Goal: Task Accomplishment & Management: Complete application form

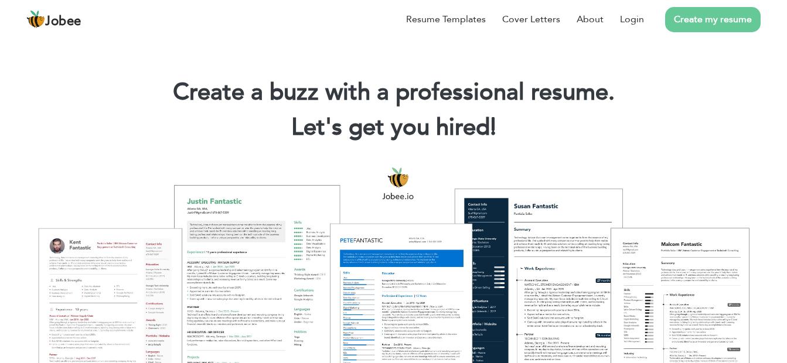
click at [670, 16] on link "Create my resume" at bounding box center [713, 19] width 96 height 25
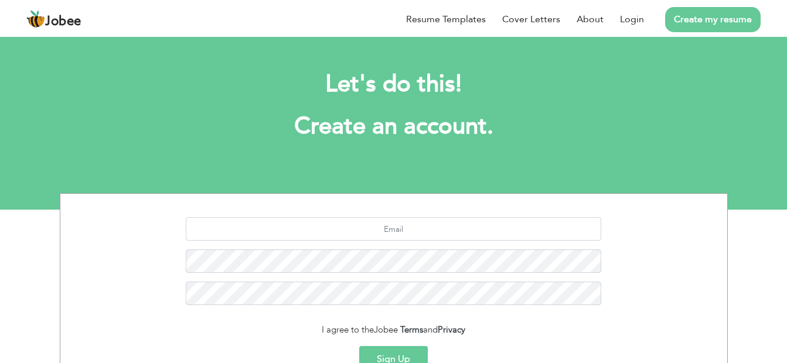
scroll to position [123, 0]
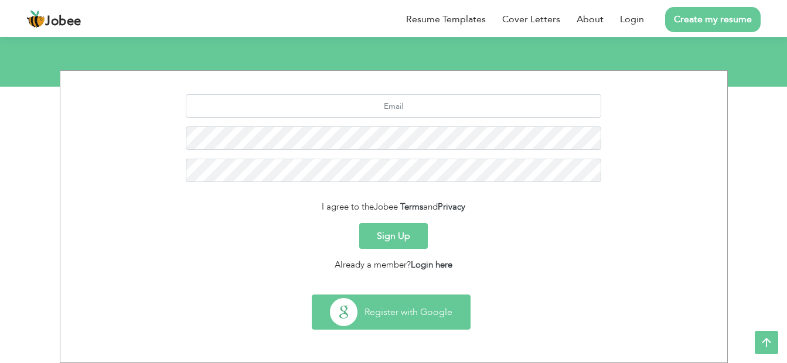
click at [430, 321] on button "Register with Google" at bounding box center [391, 312] width 158 height 34
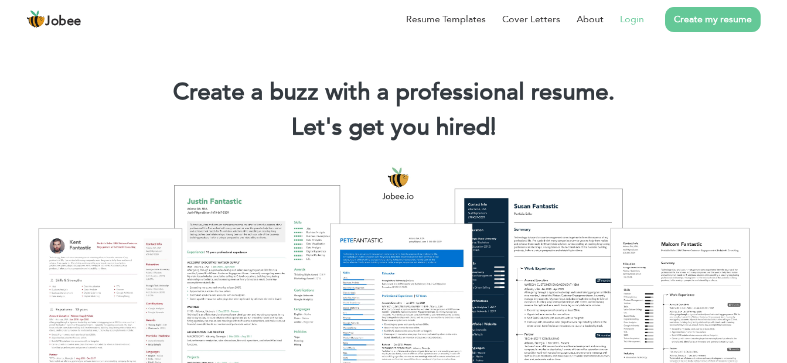
click at [643, 23] on link "Login" at bounding box center [632, 19] width 24 height 14
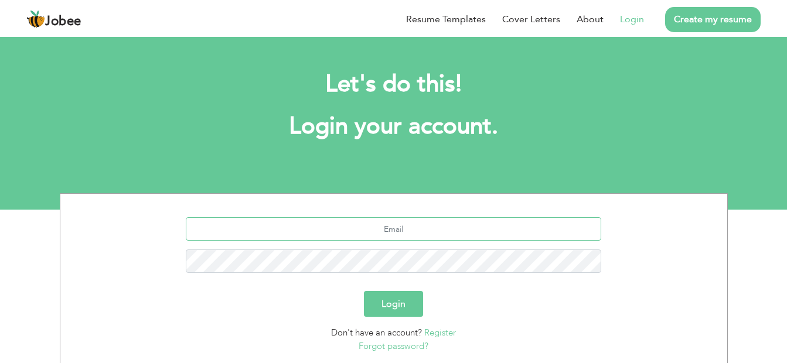
click at [370, 240] on input "text" at bounding box center [393, 228] width 415 height 23
click at [370, 232] on input "text" at bounding box center [393, 228] width 415 height 23
click at [374, 229] on input "text" at bounding box center [393, 228] width 415 height 23
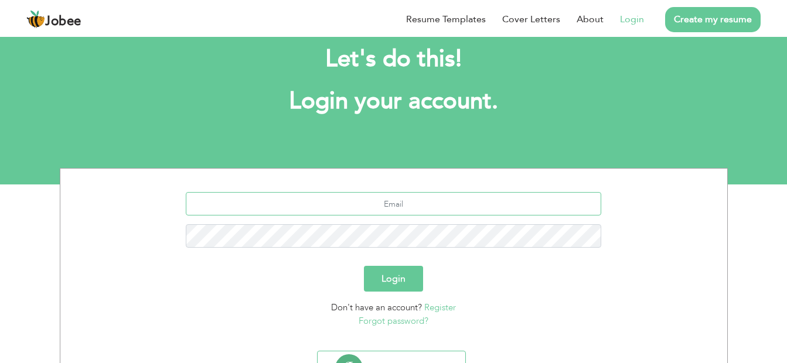
scroll to position [59, 0]
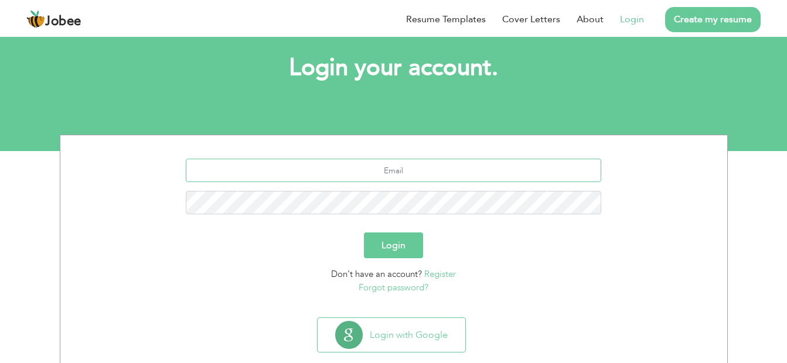
click at [386, 171] on input "text" at bounding box center [393, 170] width 415 height 23
click at [434, 274] on link "Register" at bounding box center [440, 274] width 32 height 12
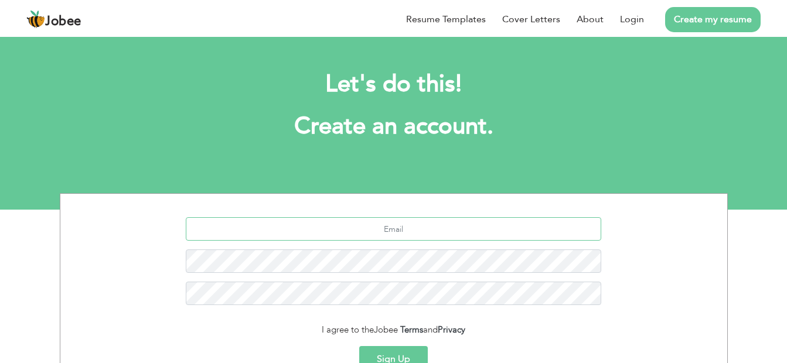
click at [392, 230] on input "text" at bounding box center [393, 228] width 415 height 23
click at [398, 220] on input "text" at bounding box center [393, 228] width 415 height 23
type input "hafizmoizali1@gmail.com"
click at [388, 353] on button "Sign Up" at bounding box center [393, 359] width 69 height 26
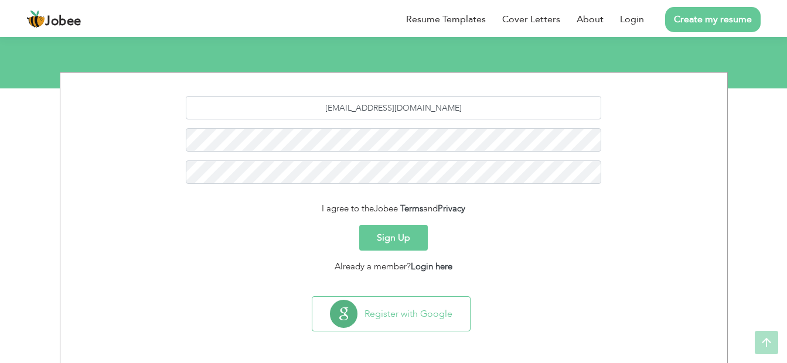
scroll to position [123, 0]
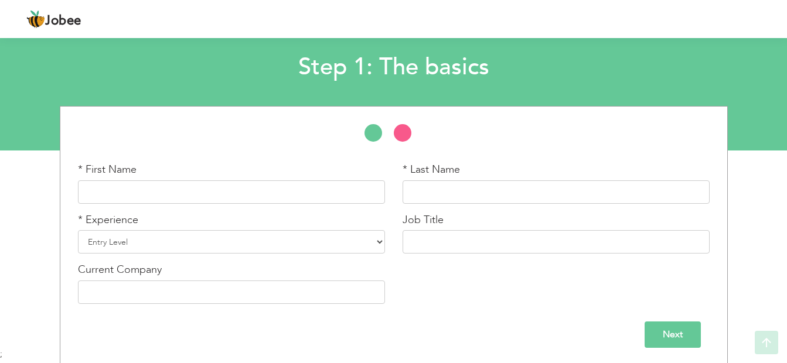
scroll to position [62, 0]
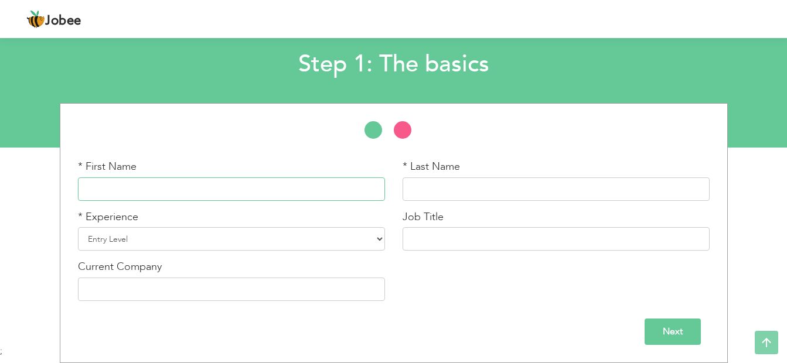
click at [270, 195] on input "text" at bounding box center [231, 189] width 307 height 23
type input "Hafiz Moiz"
click at [414, 192] on input "text" at bounding box center [556, 189] width 307 height 23
type input "Ali"
click at [293, 236] on select "Entry Level Less than 1 Year 1 Year 2 Years 3 Years 4 Years 5 Years 6 Years 7 Y…" at bounding box center [231, 238] width 307 height 23
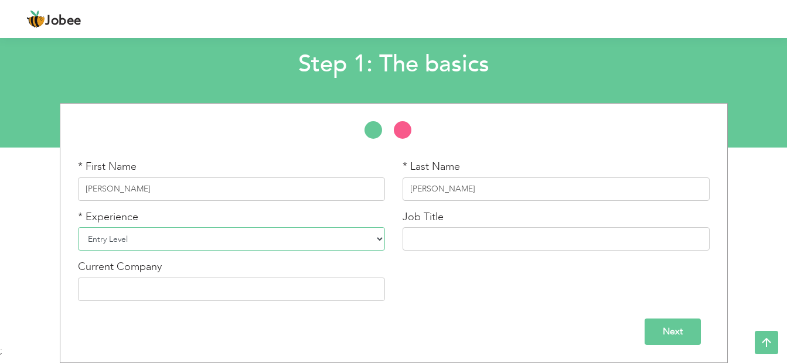
click at [293, 236] on select "Entry Level Less than 1 Year 1 Year 2 Years 3 Years 4 Years 5 Years 6 Years 7 Y…" at bounding box center [231, 238] width 307 height 23
click at [492, 248] on input "text" at bounding box center [556, 238] width 307 height 23
type input "ML Engineer"
click at [202, 295] on input "text" at bounding box center [231, 289] width 307 height 23
click at [678, 330] on input "Next" at bounding box center [673, 332] width 56 height 26
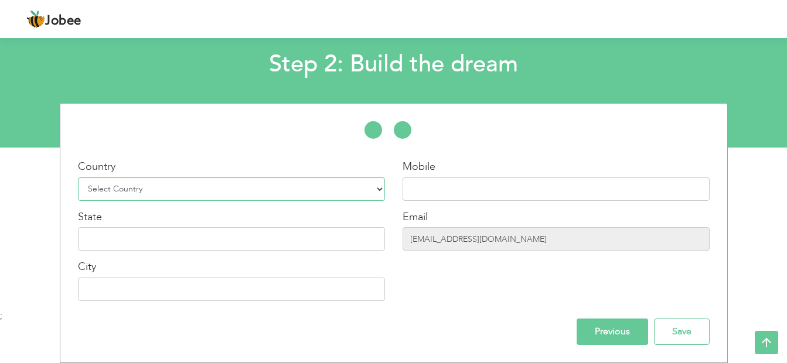
click at [261, 182] on select "Select Country Afghanistan Albania Algeria American Samoa Andorra Angola Anguil…" at bounding box center [231, 189] width 307 height 23
select select "166"
click at [78, 178] on select "Select Country Afghanistan Albania Algeria American Samoa Andorra Angola Anguil…" at bounding box center [231, 189] width 307 height 23
click at [423, 196] on input "text" at bounding box center [556, 189] width 307 height 23
type input "03486639795"
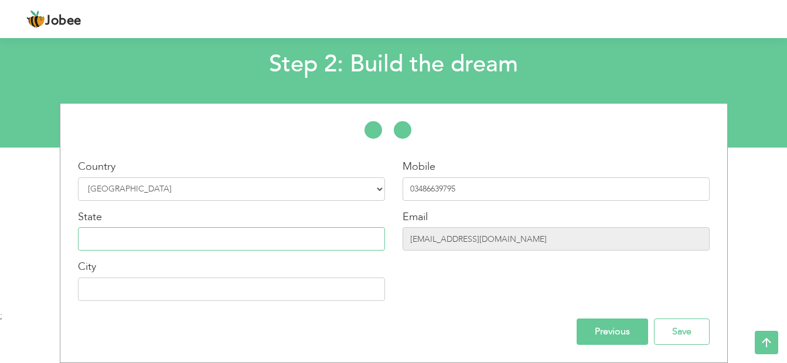
click at [346, 239] on input "text" at bounding box center [231, 238] width 307 height 23
type input "Punjab"
click at [296, 290] on input "text" at bounding box center [231, 289] width 307 height 23
type input "Rawalpindi"
click at [662, 333] on input "Save" at bounding box center [682, 332] width 56 height 26
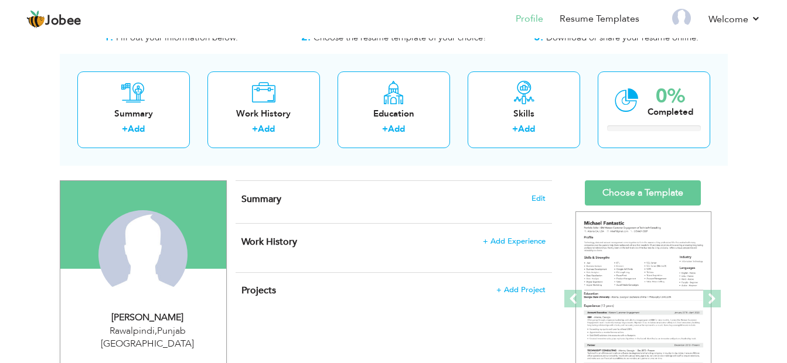
scroll to position [59, 0]
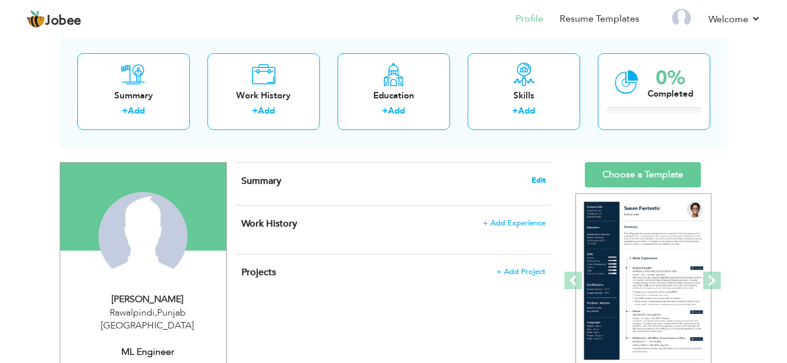
click at [536, 182] on span "Edit" at bounding box center [538, 180] width 14 height 8
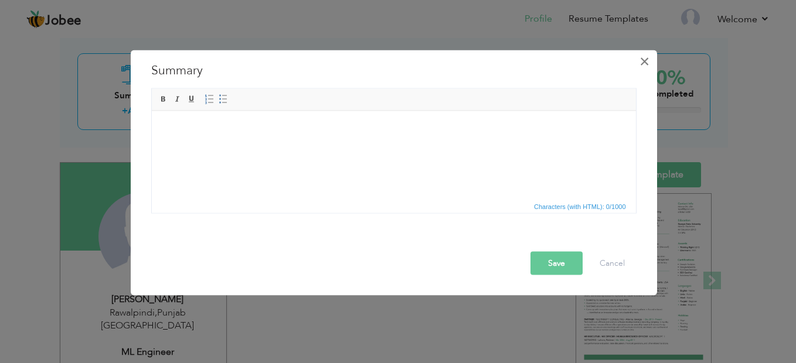
click at [645, 62] on span "×" at bounding box center [644, 61] width 10 height 21
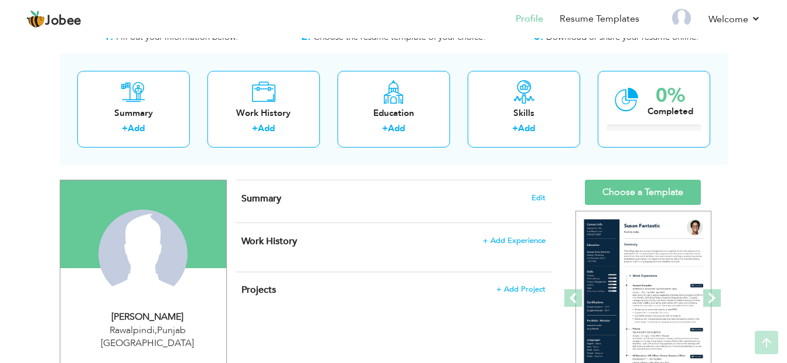
scroll to position [0, 0]
